Goal: Task Accomplishment & Management: Manage account settings

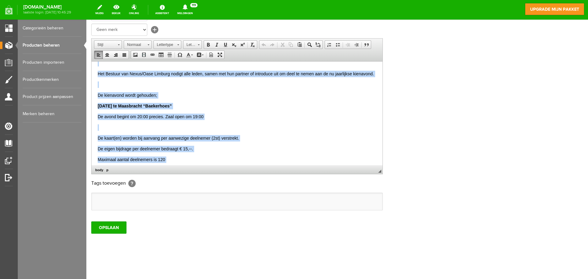
scroll to position [133, 0]
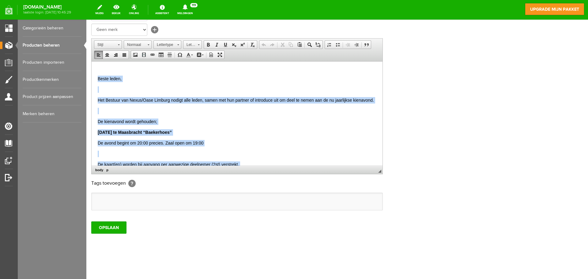
drag, startPoint x: 271, startPoint y: 156, endPoint x: 53, endPoint y: 78, distance: 231.3
click at [92, 78] on html "Beste leden, Het Bestuur van Nexus/Oase Limburg nodigt alle leden, samen met hu…" at bounding box center [237, 121] width 291 height 385
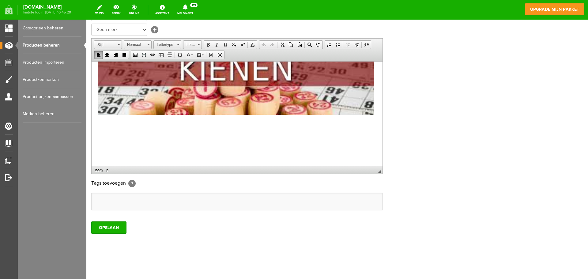
scroll to position [55, 0]
click at [98, 121] on p at bounding box center [237, 124] width 279 height 6
click at [110, 125] on span "Plakken" at bounding box center [122, 125] width 32 height 8
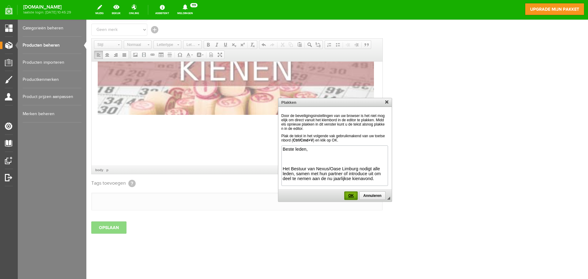
click at [351, 194] on span "OK" at bounding box center [351, 196] width 12 height 4
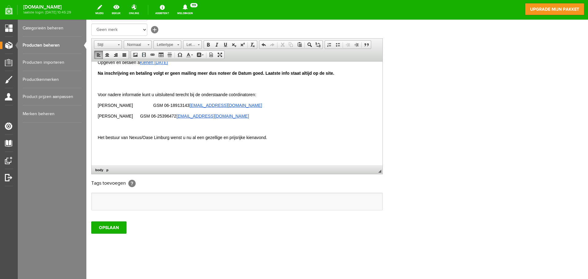
scroll to position [288, 0]
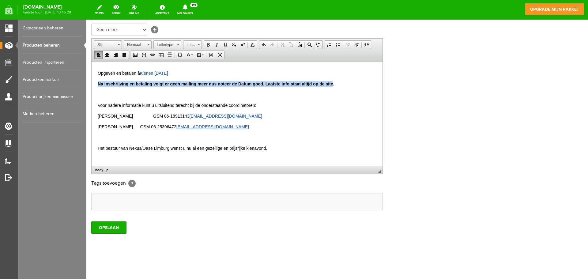
drag, startPoint x: 333, startPoint y: 90, endPoint x: 97, endPoint y: 90, distance: 235.7
click at [192, 55] on span at bounding box center [192, 55] width 2 height 1
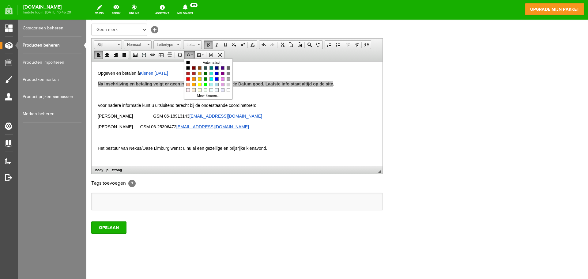
scroll to position [0, 0]
click at [188, 79] on span "Kleuren" at bounding box center [188, 79] width 4 height 4
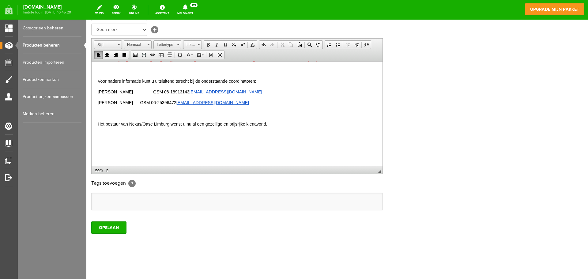
scroll to position [319, 0]
click at [403, 205] on div "Productinformatie Kienen [DATE] Product in webwinkel zetten [?] Toon product al…" at bounding box center [337, 83] width 492 height 257
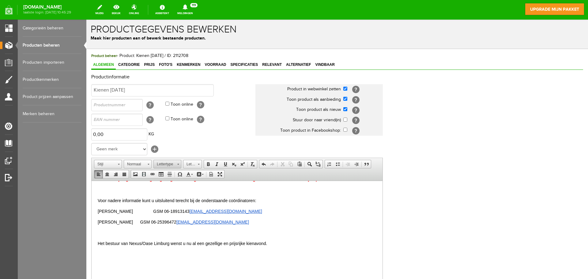
scroll to position [0, 0]
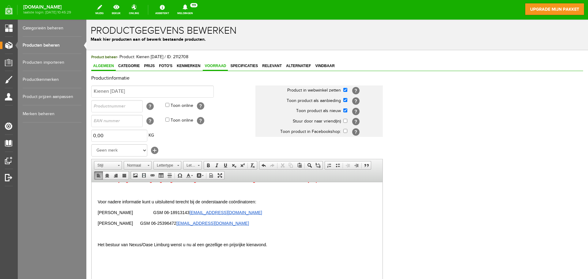
click at [222, 65] on span "Voorraad" at bounding box center [215, 66] width 25 height 4
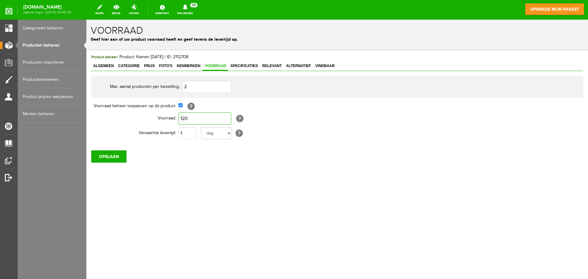
type input "120"
click at [332, 133] on td "1 dag dagen week weken maand maanden jaar jaren werkdagen [?]" at bounding box center [282, 133] width 207 height 15
click at [121, 153] on input "OPSLAAN" at bounding box center [108, 156] width 35 height 12
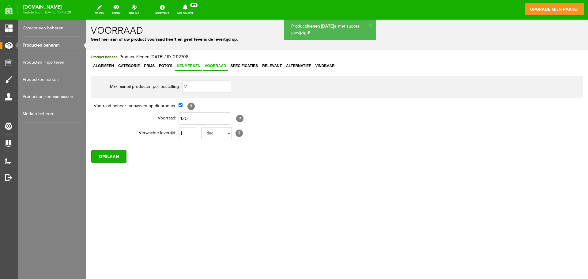
click at [186, 66] on span "Kenmerken" at bounding box center [188, 66] width 27 height 4
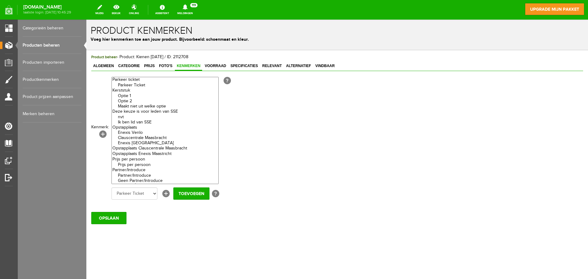
click at [51, 44] on link "Producten beheren" at bounding box center [52, 45] width 59 height 17
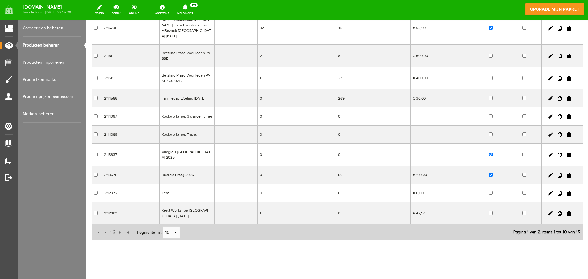
scroll to position [77, 0]
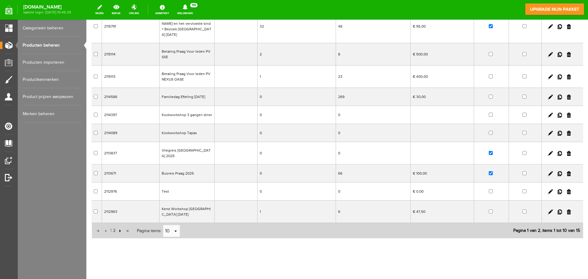
click at [120, 228] on input "button" at bounding box center [119, 231] width 7 height 7
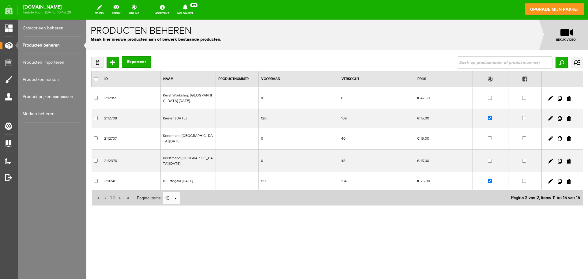
scroll to position [0, 0]
click at [550, 181] on link at bounding box center [550, 181] width 5 height 5
checkbox input "true"
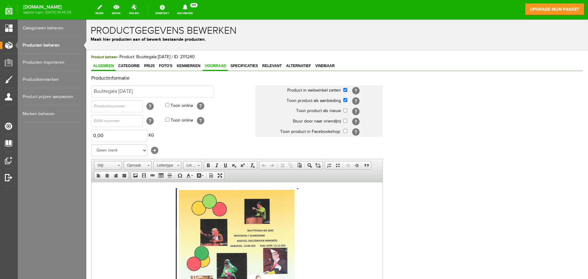
click at [212, 63] on link "Voorraad" at bounding box center [215, 66] width 25 height 9
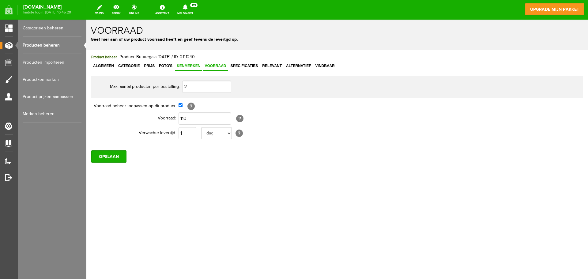
click at [184, 63] on link "Kenmerken" at bounding box center [188, 66] width 27 height 9
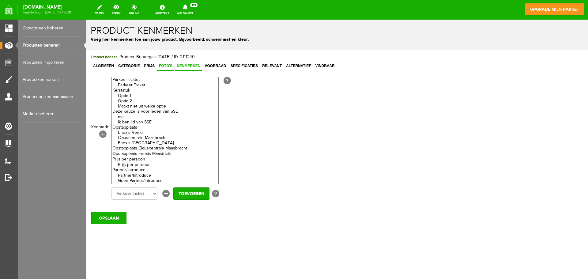
click at [166, 64] on span "Foto's" at bounding box center [165, 66] width 17 height 4
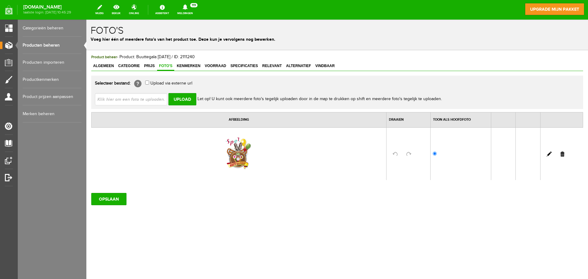
click at [34, 44] on link "Producten beheren" at bounding box center [52, 45] width 59 height 17
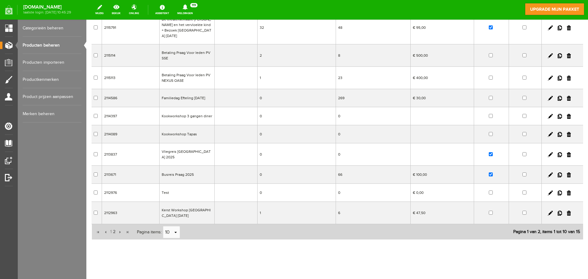
scroll to position [77, 0]
click at [118, 228] on input "button" at bounding box center [119, 231] width 7 height 7
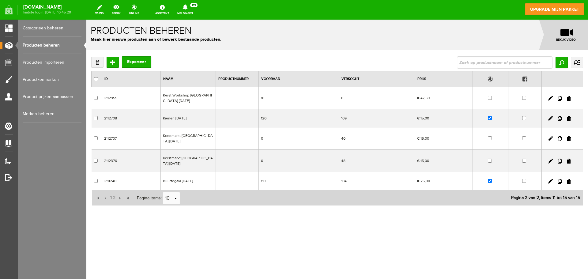
scroll to position [0, 0]
